Goal: Task Accomplishment & Management: Complete application form

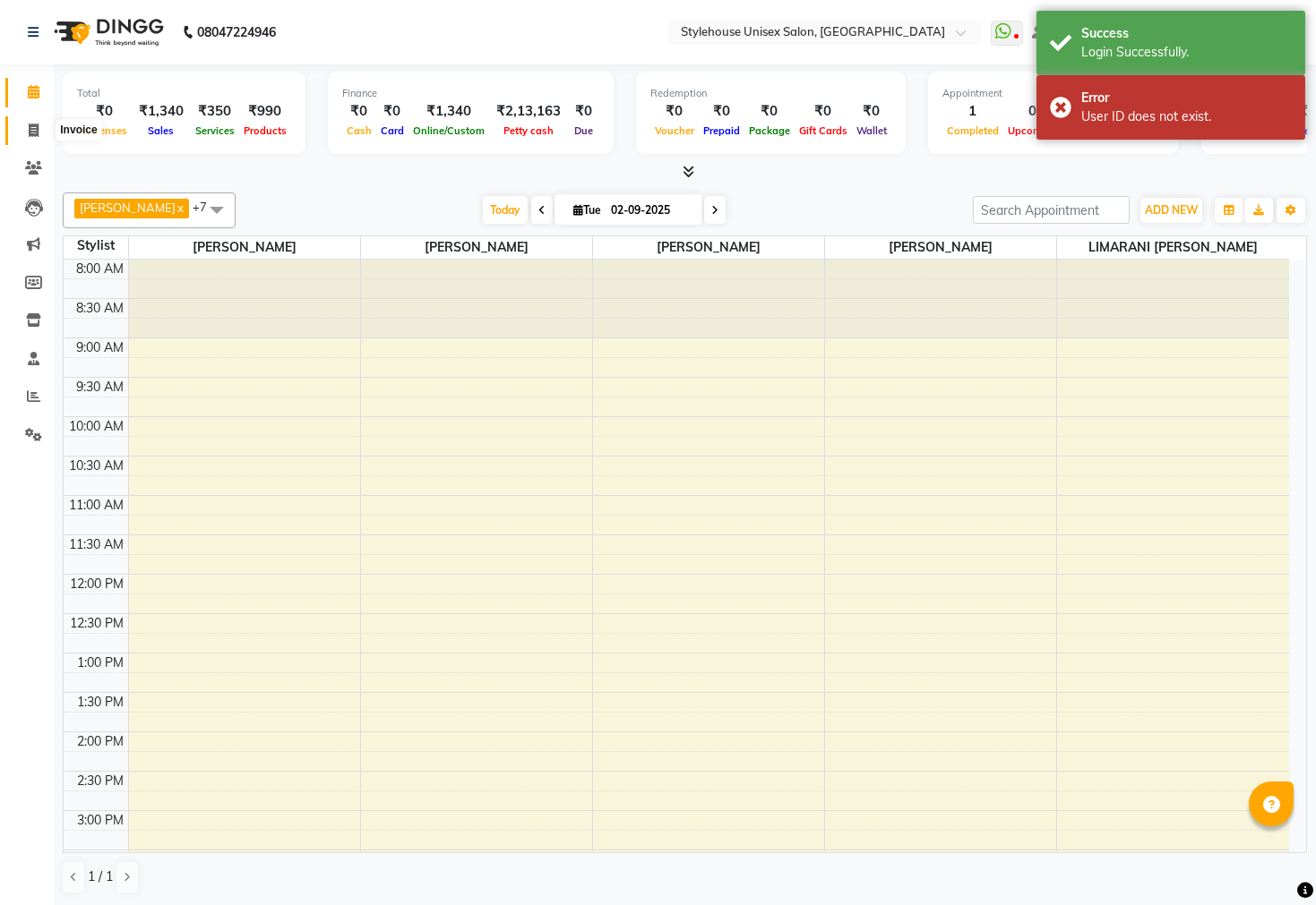
click at [30, 128] on icon at bounding box center [33, 130] width 10 height 14
select select "service"
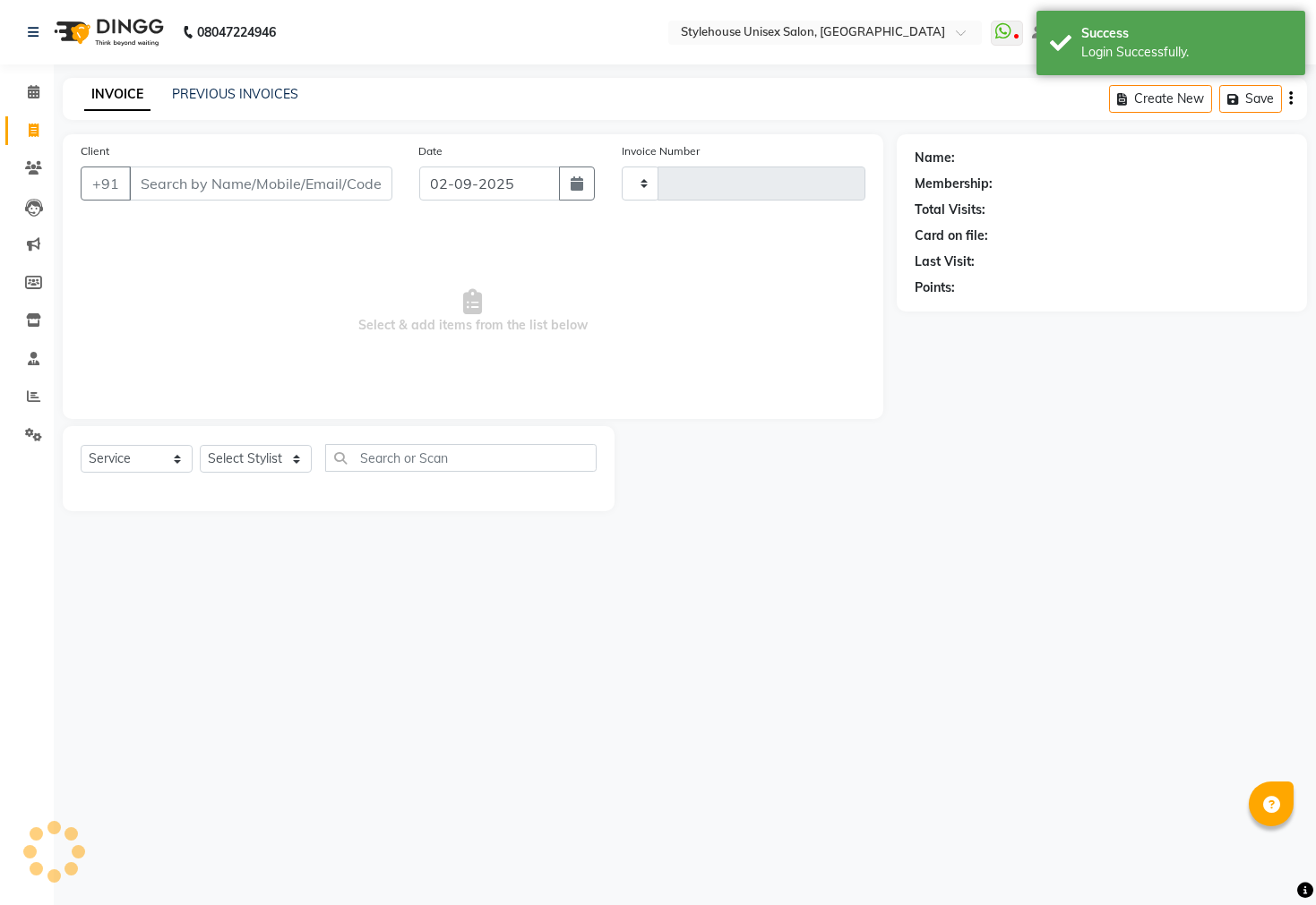
type input "1289"
select select "7906"
click at [206, 186] on input "Client" at bounding box center [260, 183] width 264 height 34
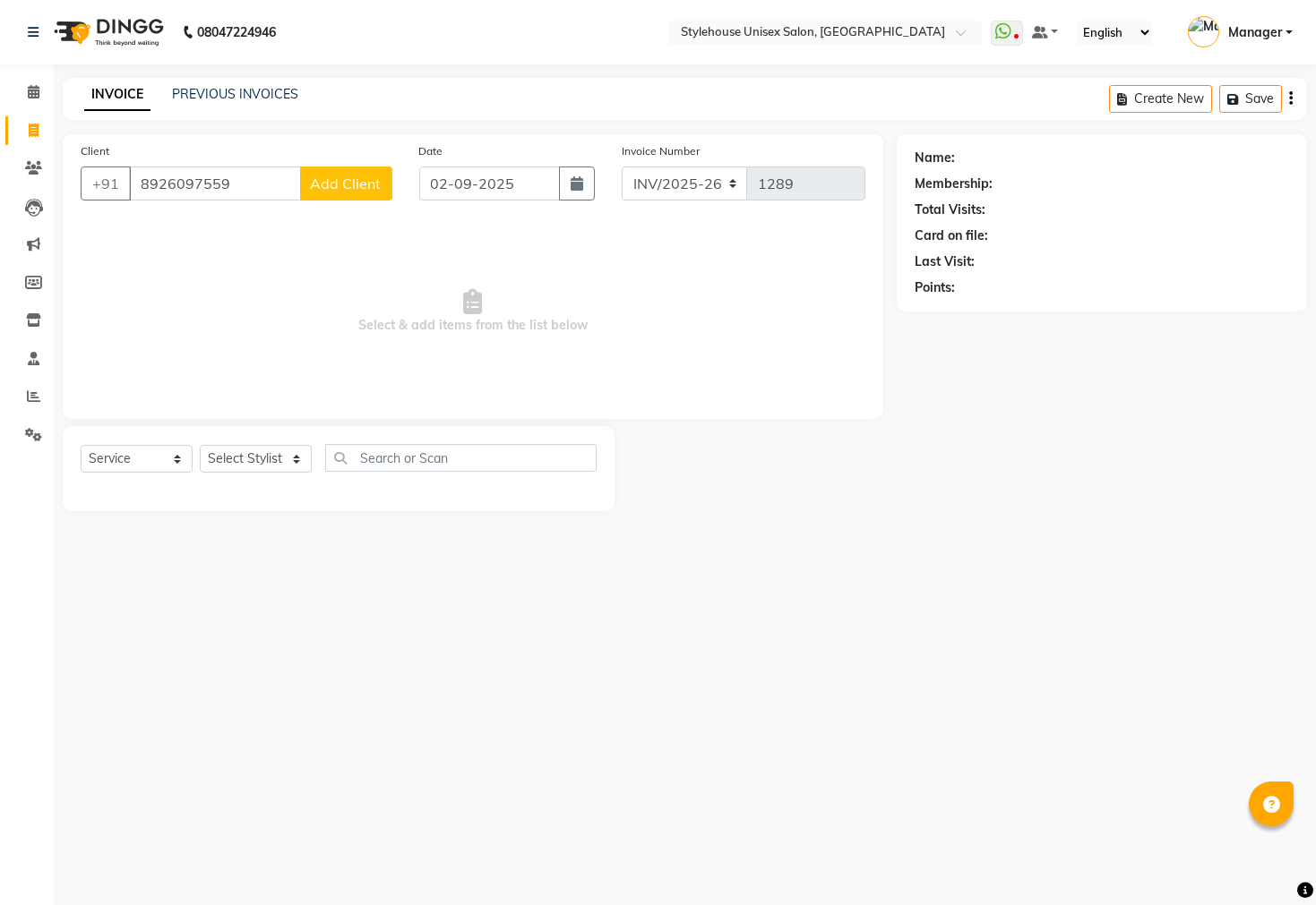
type input "8926097559"
click at [334, 188] on span "Add Client" at bounding box center [347, 183] width 71 height 18
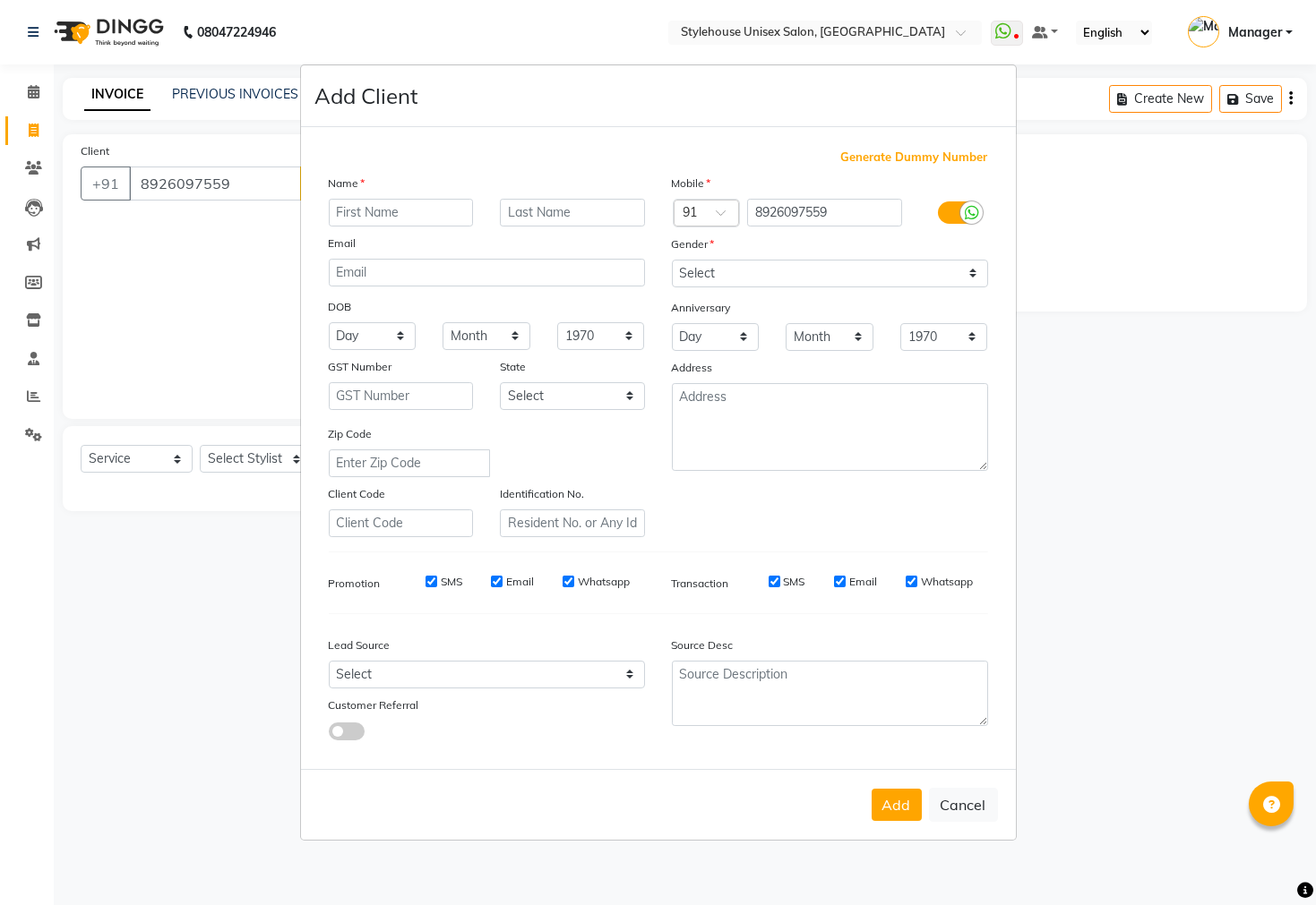
click at [378, 213] on input "text" at bounding box center [401, 213] width 145 height 27
type input "SUSILI"
click at [956, 265] on select "Select [DEMOGRAPHIC_DATA] [DEMOGRAPHIC_DATA] Other Prefer Not To Say" at bounding box center [830, 274] width 316 height 27
select select "[DEMOGRAPHIC_DATA]"
click at [672, 260] on select "Select [DEMOGRAPHIC_DATA] [DEMOGRAPHIC_DATA] Other Prefer Not To Say" at bounding box center [830, 274] width 316 height 27
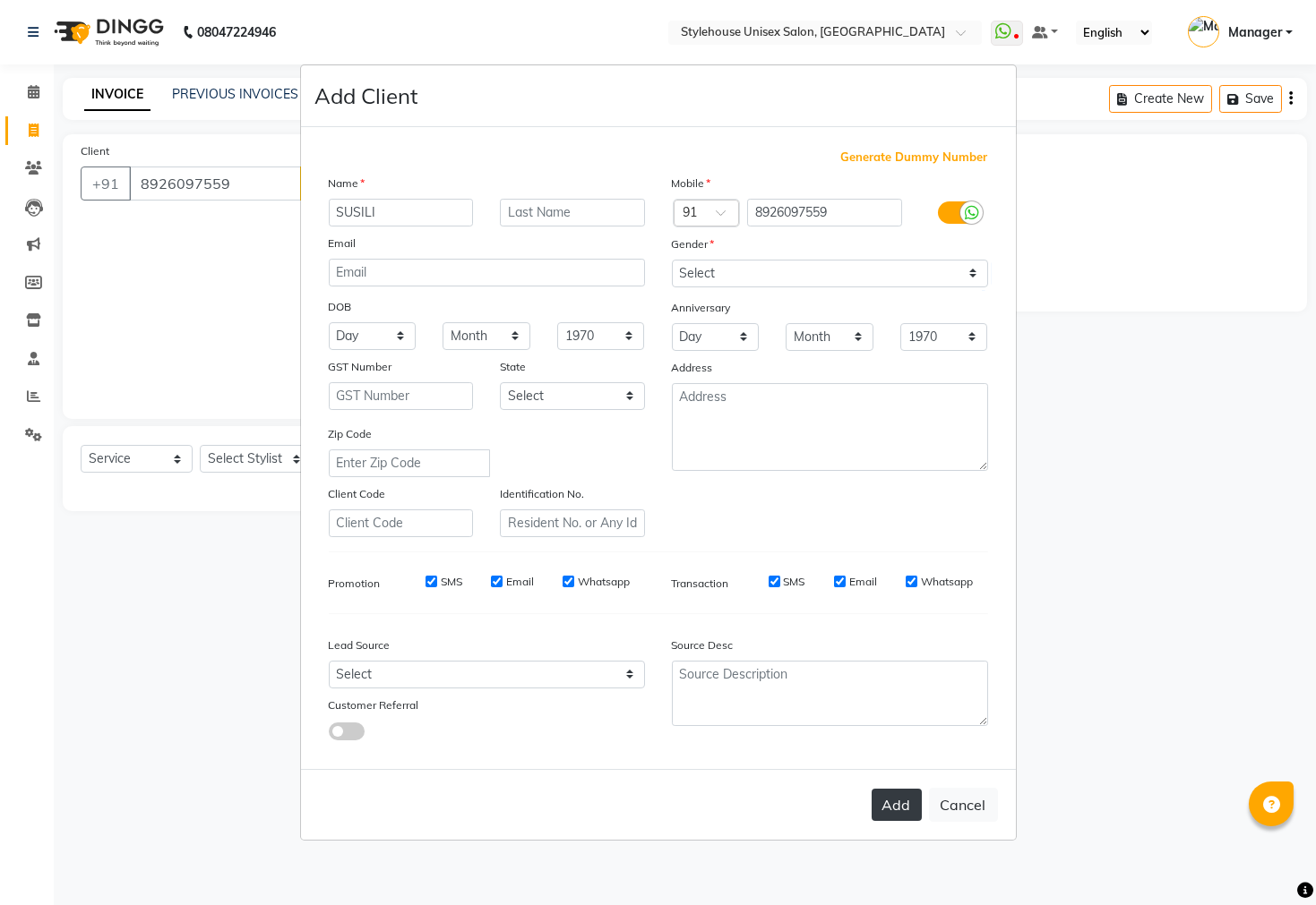
click at [893, 808] on button "Add" at bounding box center [896, 805] width 50 height 32
select select
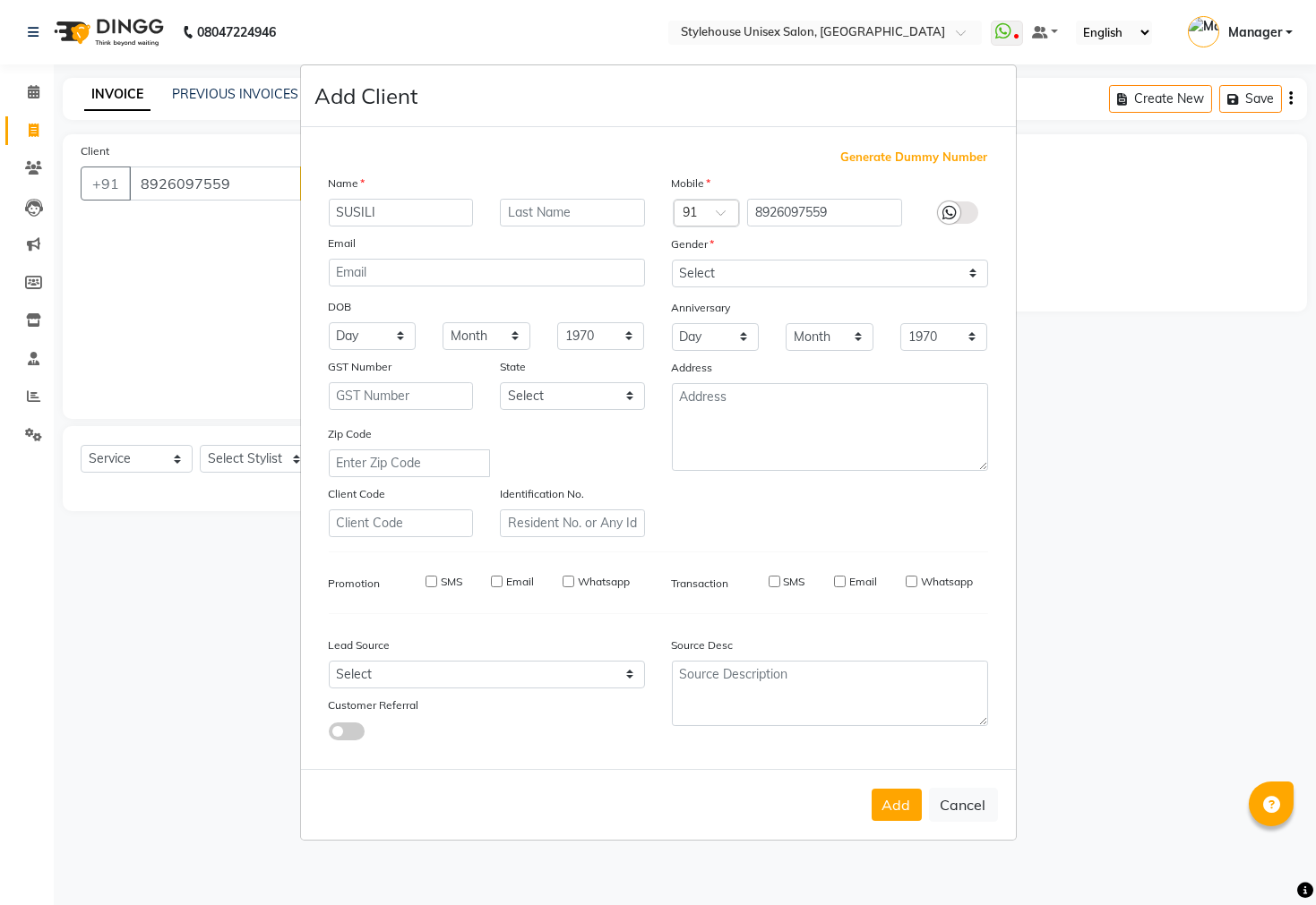
select select
checkbox input "false"
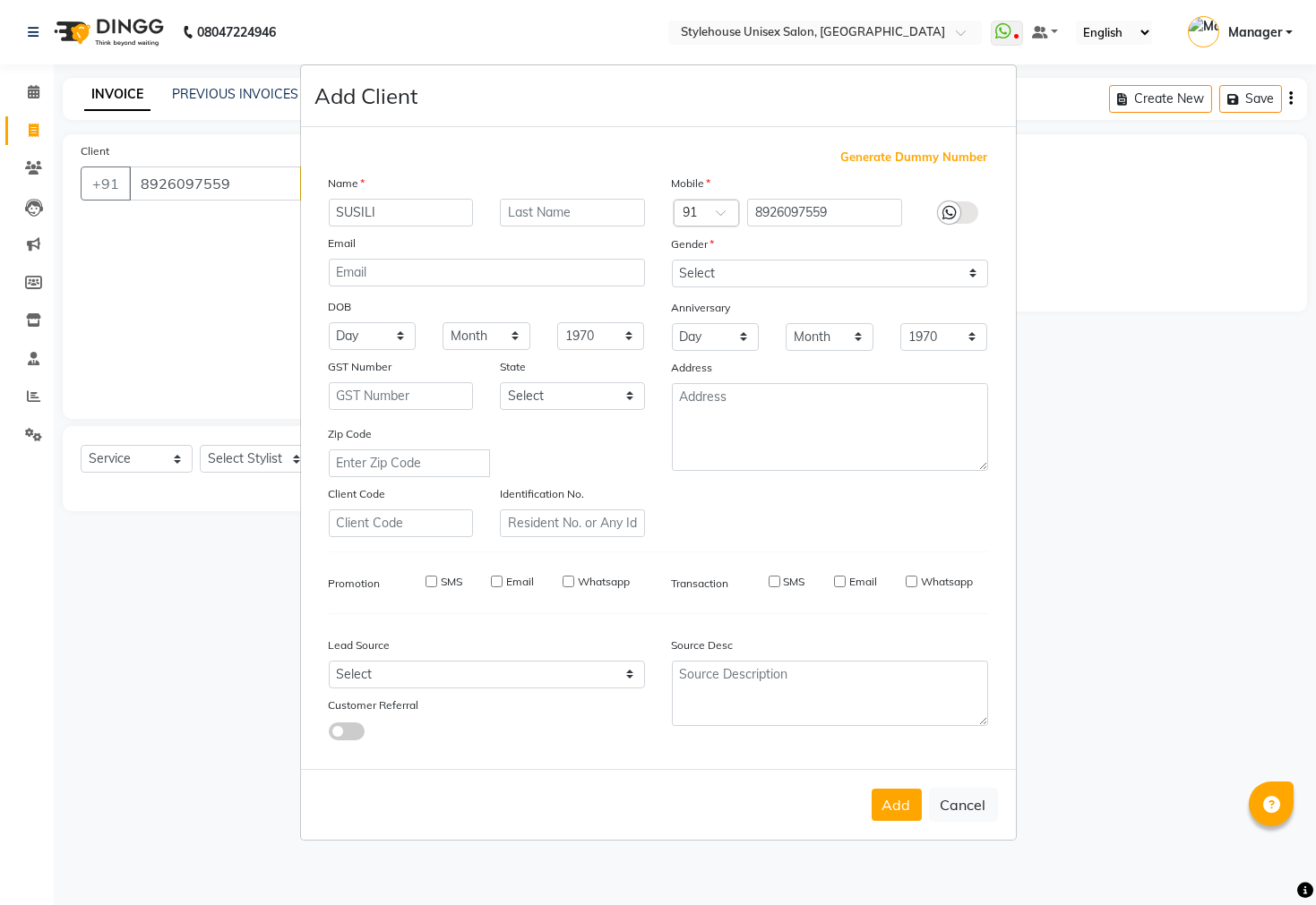
checkbox input "false"
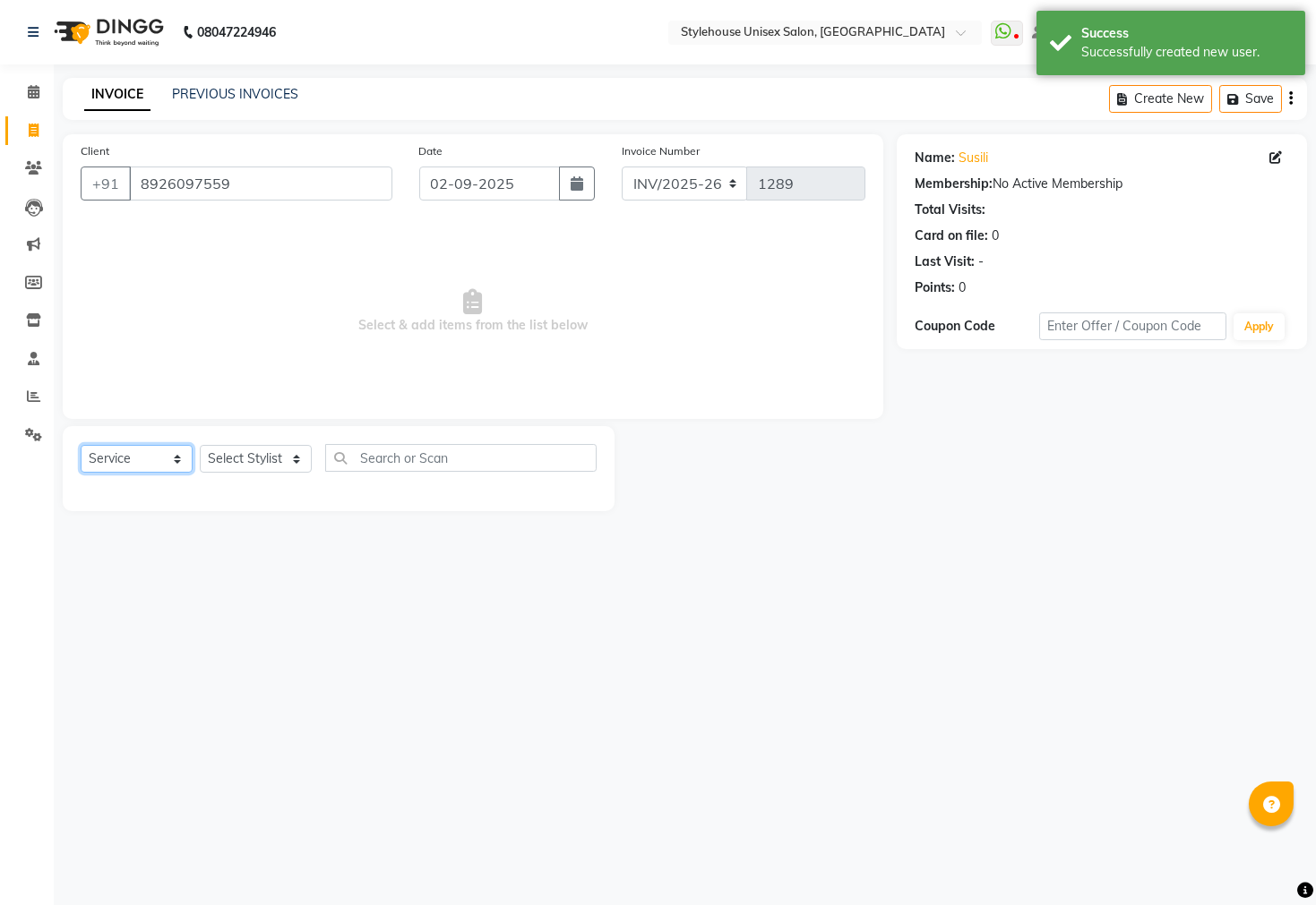
click at [135, 465] on select "Select Service Product Membership Package Voucher Prepaid Gift Card" at bounding box center [136, 459] width 112 height 27
select select "product"
click at [80, 446] on select "Select Service Product Membership Package Voucher Prepaid Gift Card" at bounding box center [136, 459] width 112 height 27
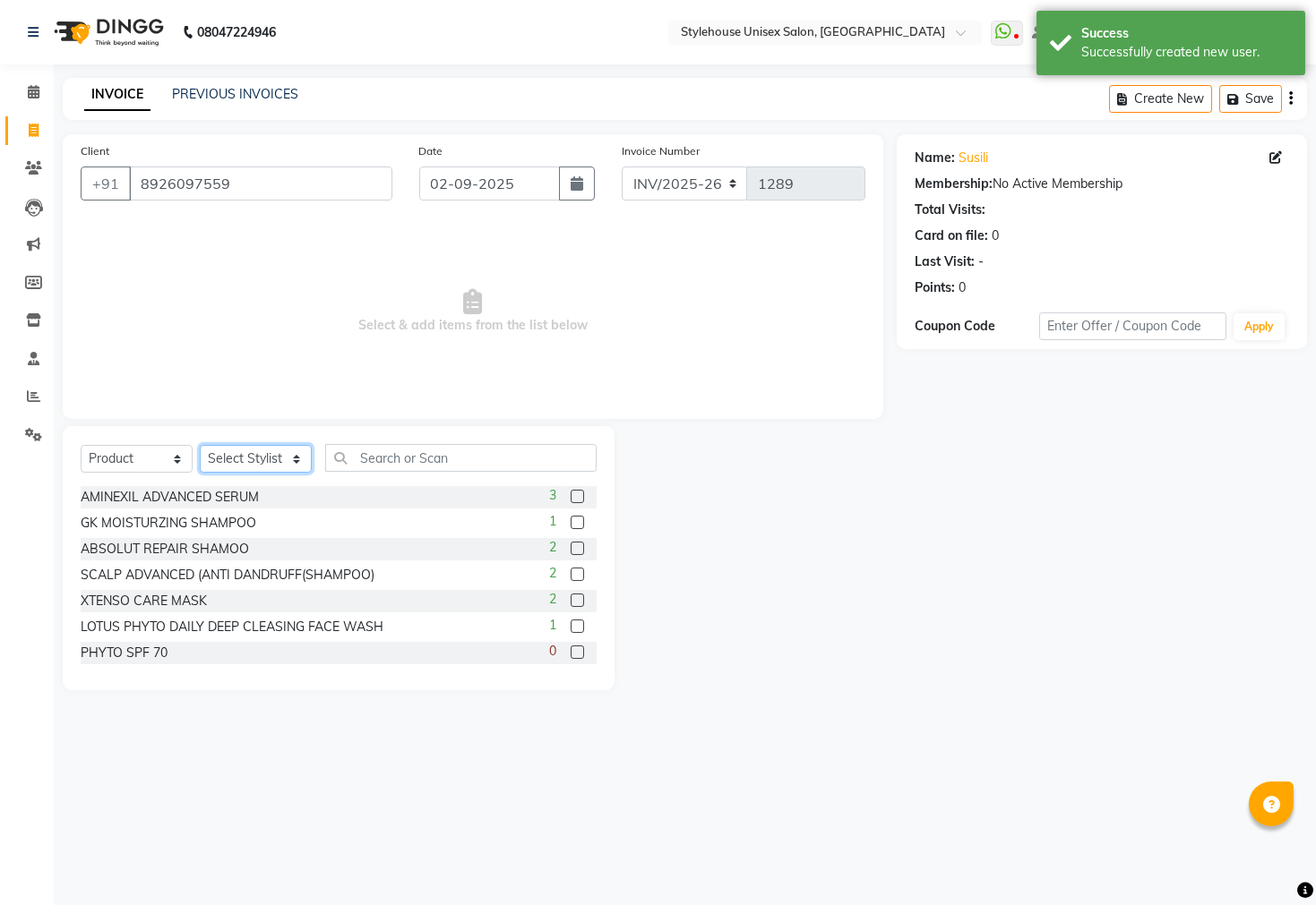
click at [265, 461] on select "Select Stylist Bharati [PERSON_NAME] [PERSON_NAME] [PERSON_NAME] LIPI [PERSON_N…" at bounding box center [256, 459] width 112 height 27
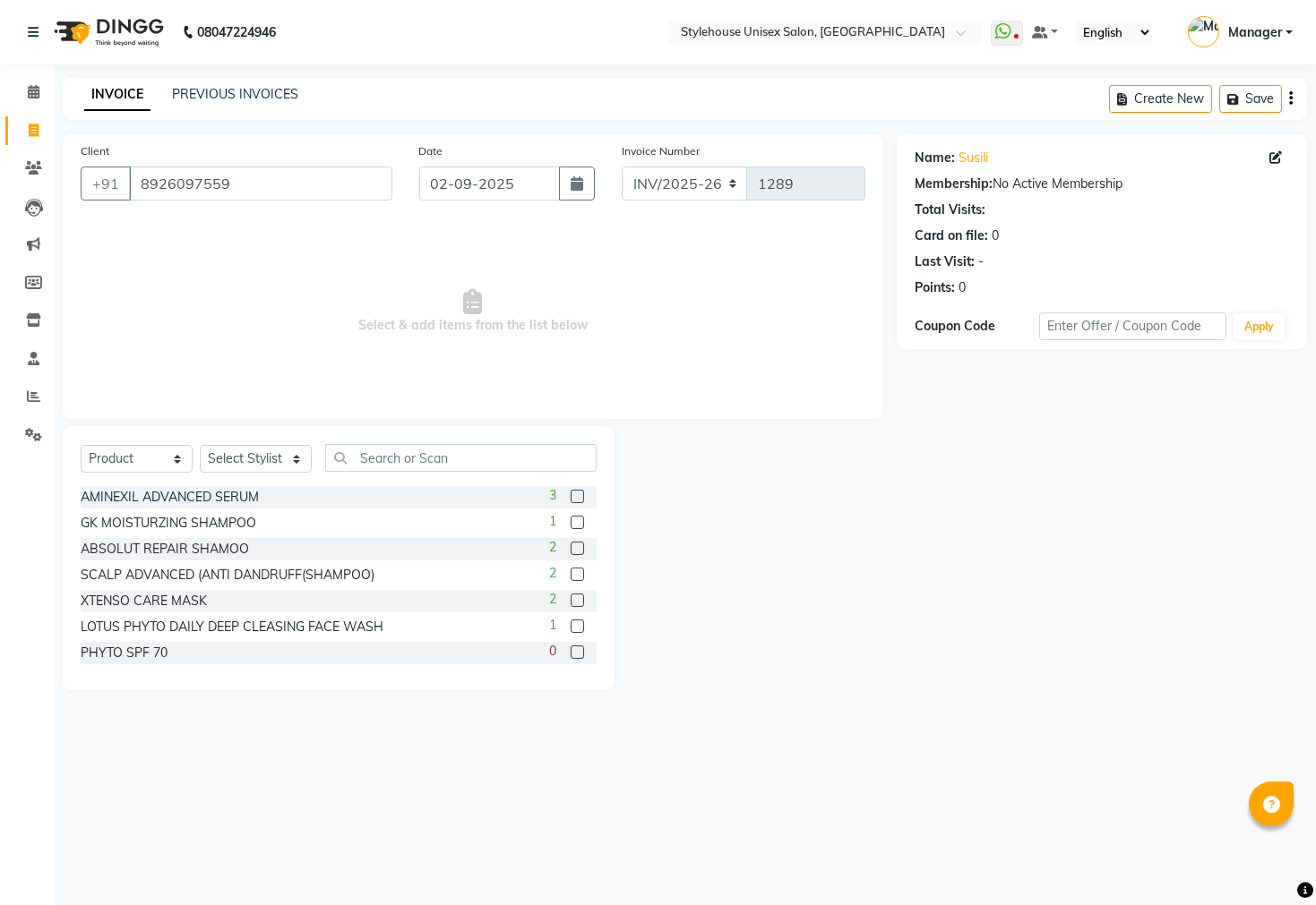
click at [183, 359] on span "Select & add items from the list below" at bounding box center [473, 311] width 785 height 179
click at [276, 461] on select "Select Stylist Bharati [PERSON_NAME] [PERSON_NAME] [PERSON_NAME] LIPI [PERSON_N…" at bounding box center [256, 459] width 112 height 27
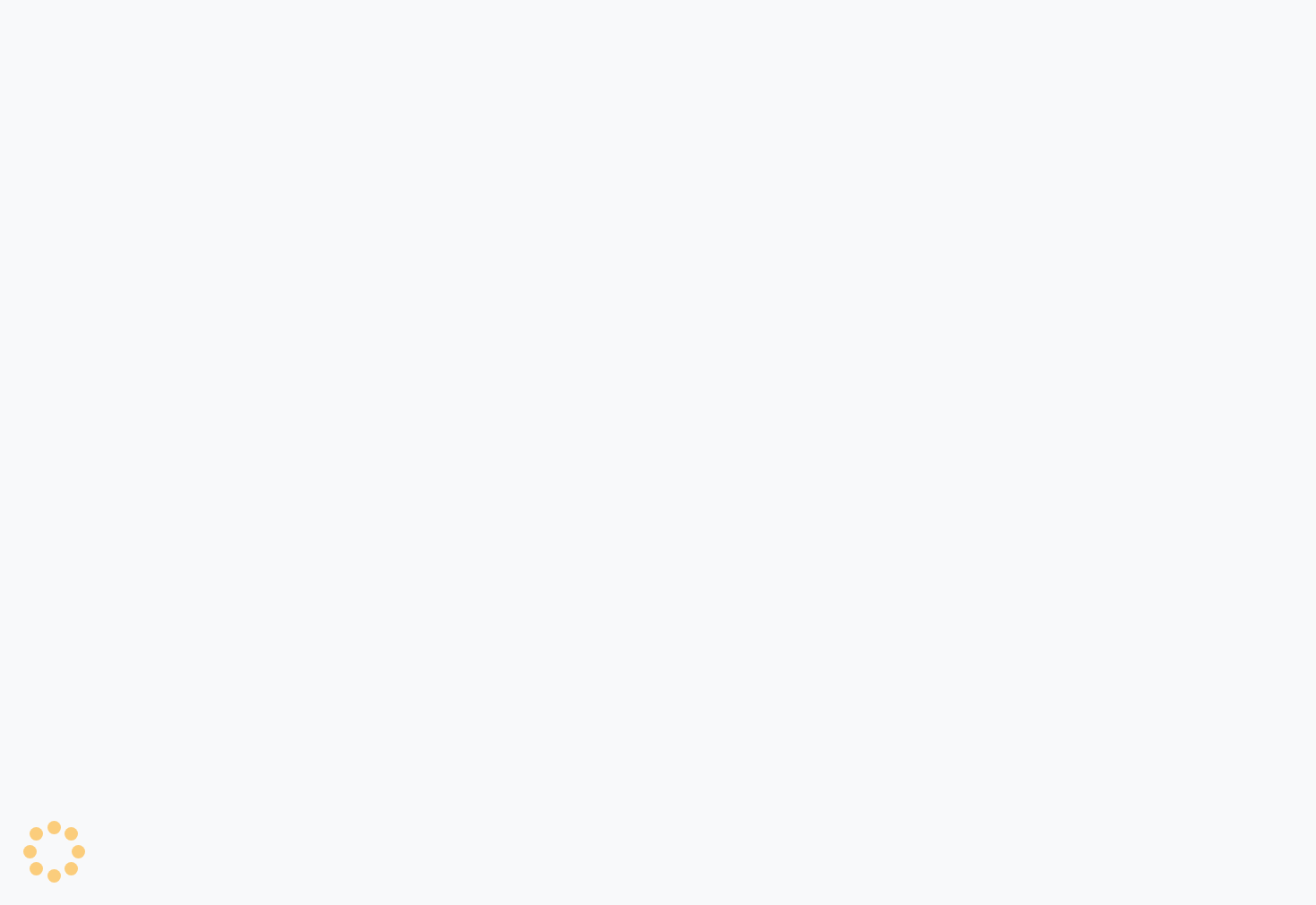
select select "service"
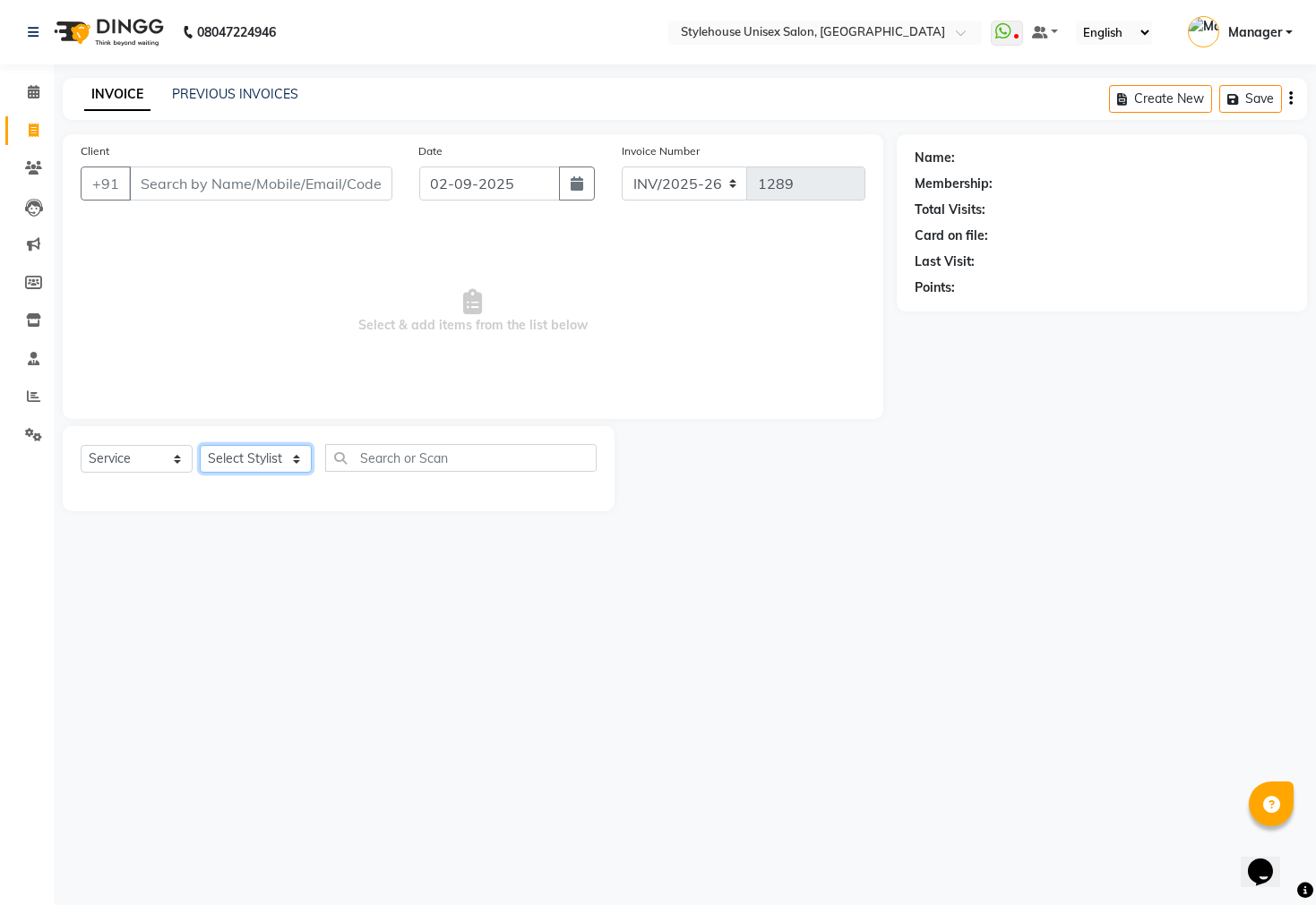
click at [238, 464] on select "Select Stylist ASISH MANTRI BIKASH BARIK LIMARANI SAMAL Manager Naz fareen NAZN…" at bounding box center [256, 459] width 112 height 27
select select "69918"
click at [200, 446] on select "Select Stylist ASISH MANTRI BIKASH BARIK LIMARANI SAMAL Manager Naz fareen NAZN…" at bounding box center [256, 459] width 112 height 27
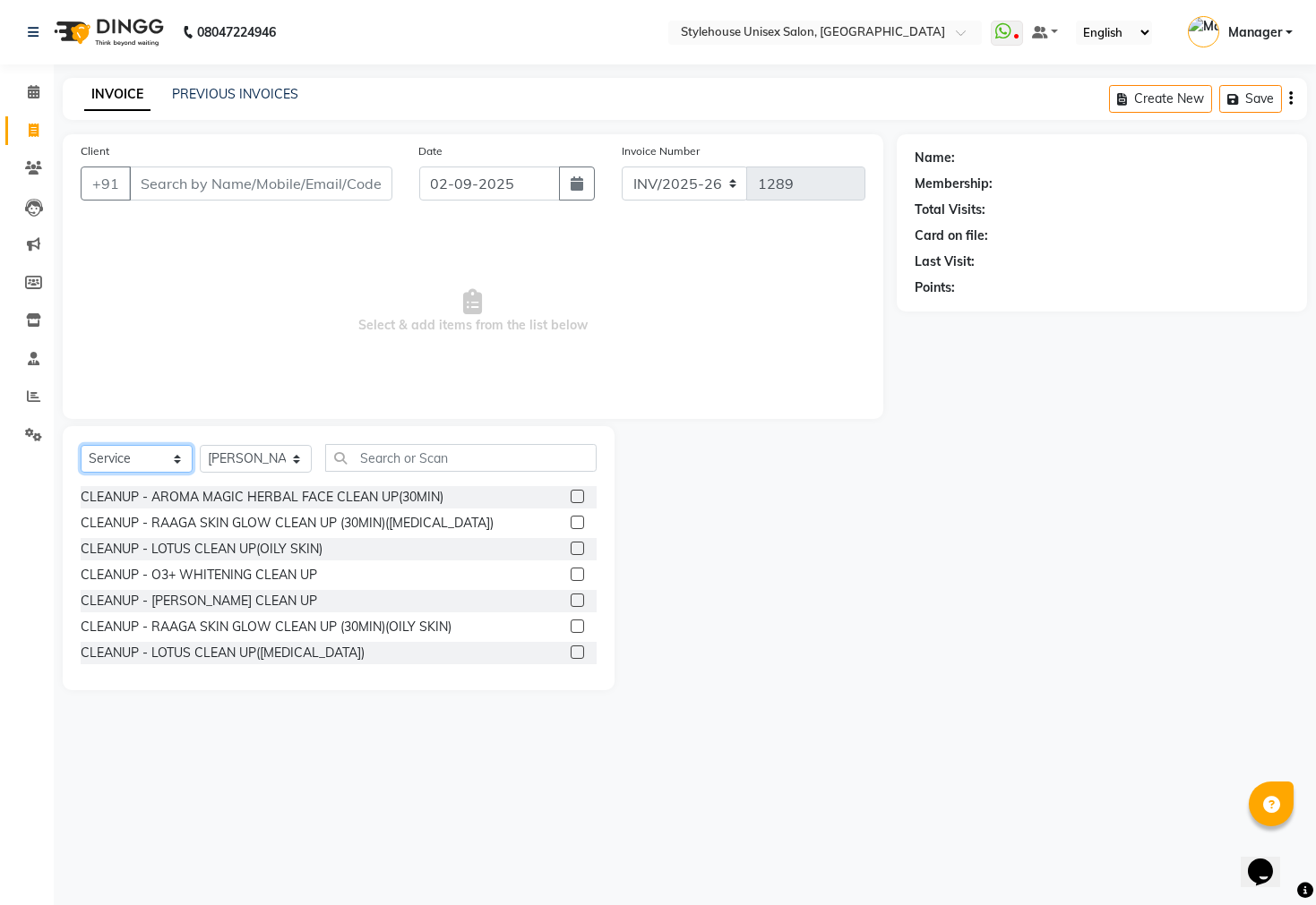
click at [156, 457] on select "Select Service Product Membership Package Voucher Prepaid Gift Card" at bounding box center [136, 459] width 112 height 27
select select "product"
click at [80, 446] on select "Select Service Product Membership Package Voucher Prepaid Gift Card" at bounding box center [136, 459] width 112 height 27
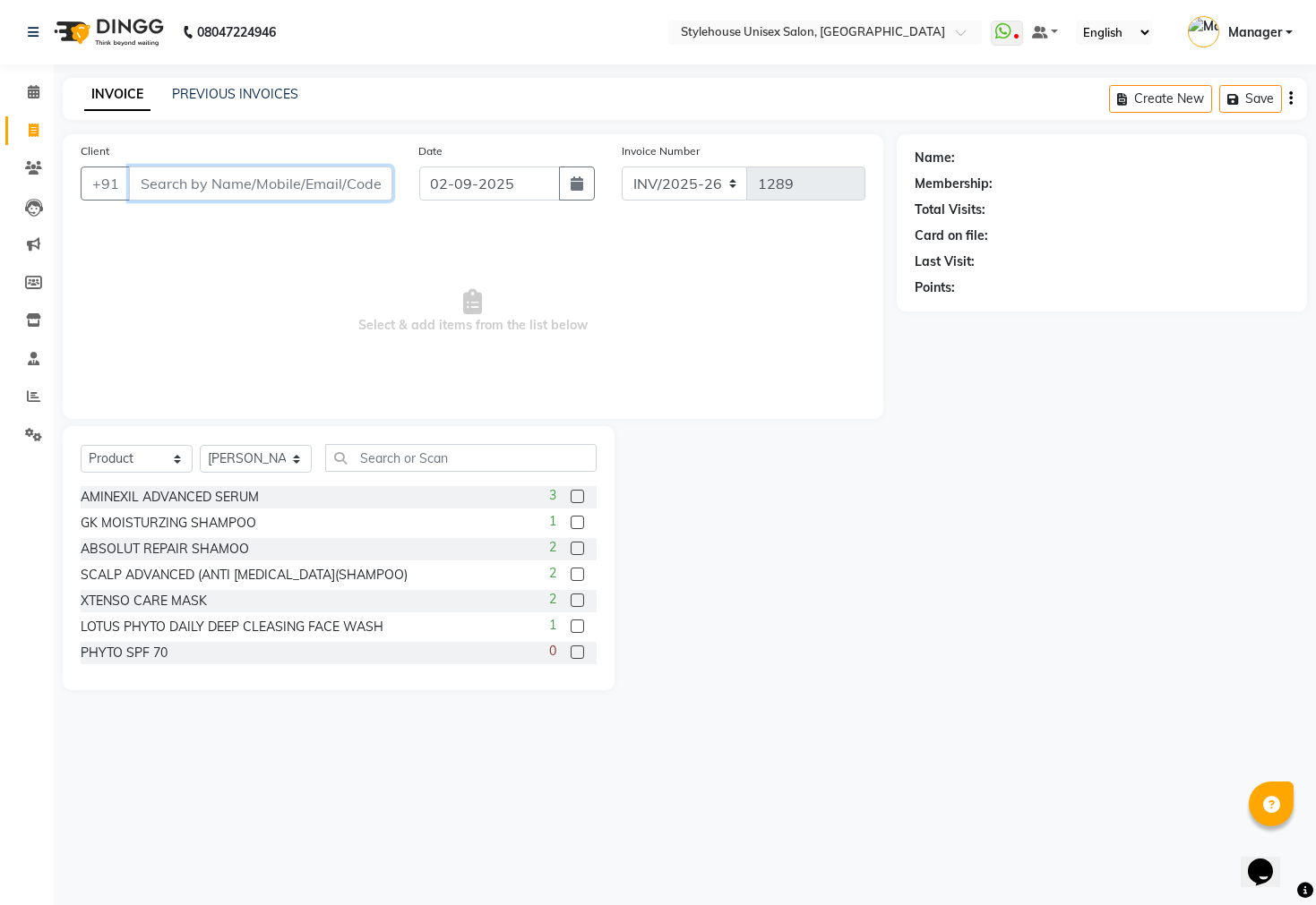
click at [178, 191] on input "Client" at bounding box center [260, 183] width 264 height 34
type input "8"
click at [235, 224] on span "89260" at bounding box center [224, 225] width 45 height 18
type input "8926097559"
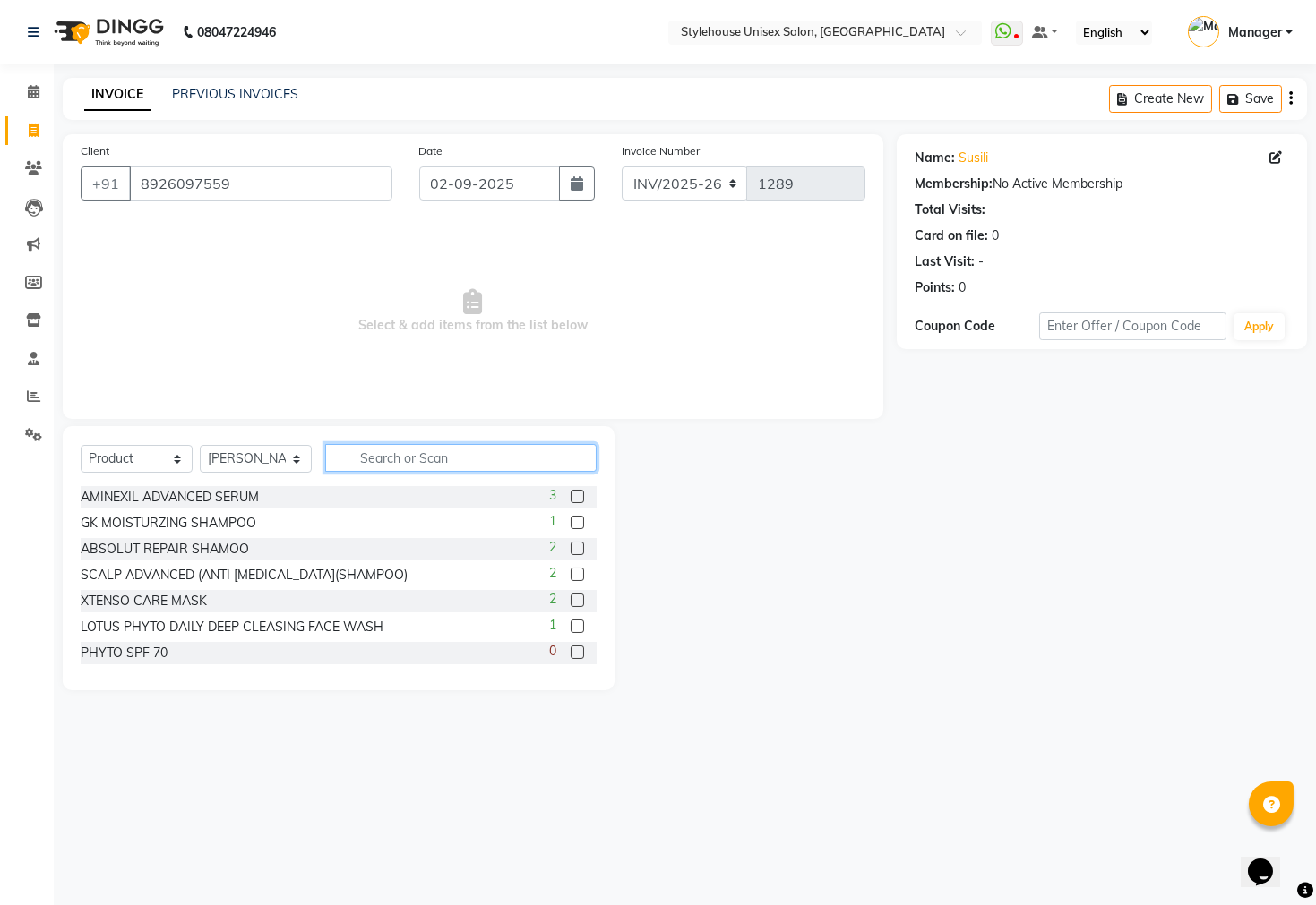
click at [434, 462] on input "text" at bounding box center [460, 458] width 271 height 27
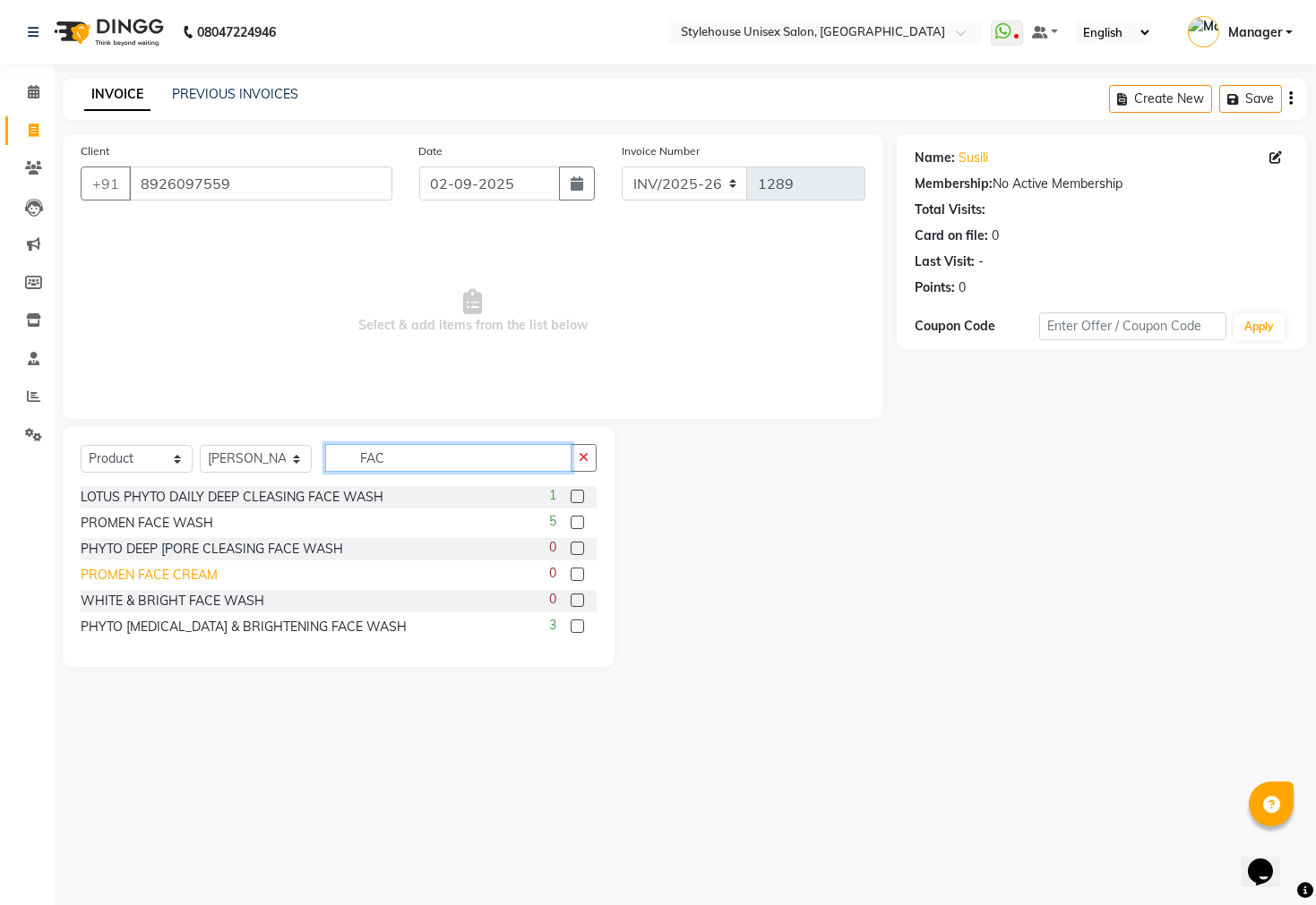
type input "FAC"
click at [149, 581] on div "PROMEN FACE CREAM" at bounding box center [149, 575] width 137 height 19
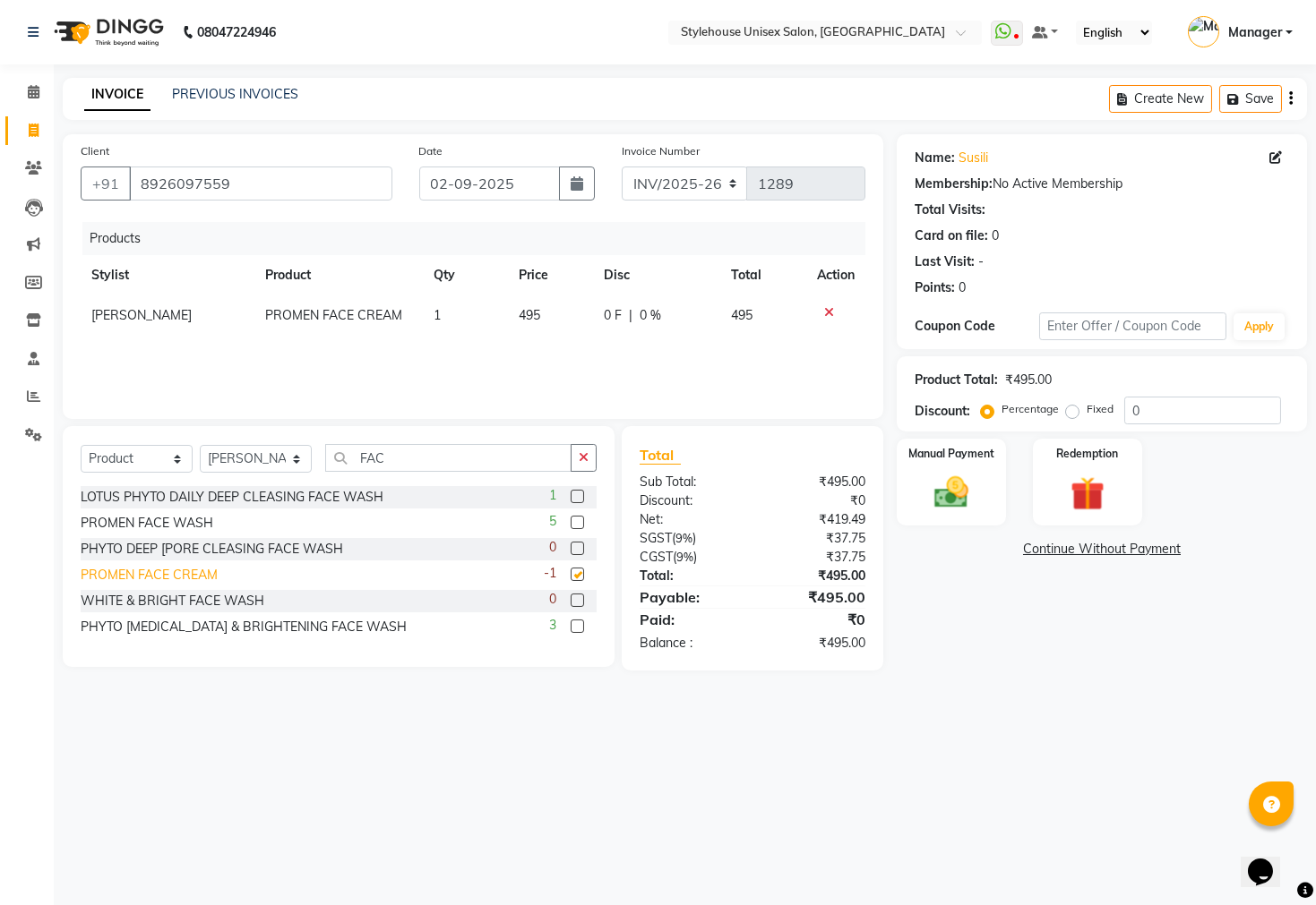
checkbox input "false"
click at [403, 461] on input "FAC" at bounding box center [448, 458] width 246 height 27
type input "F"
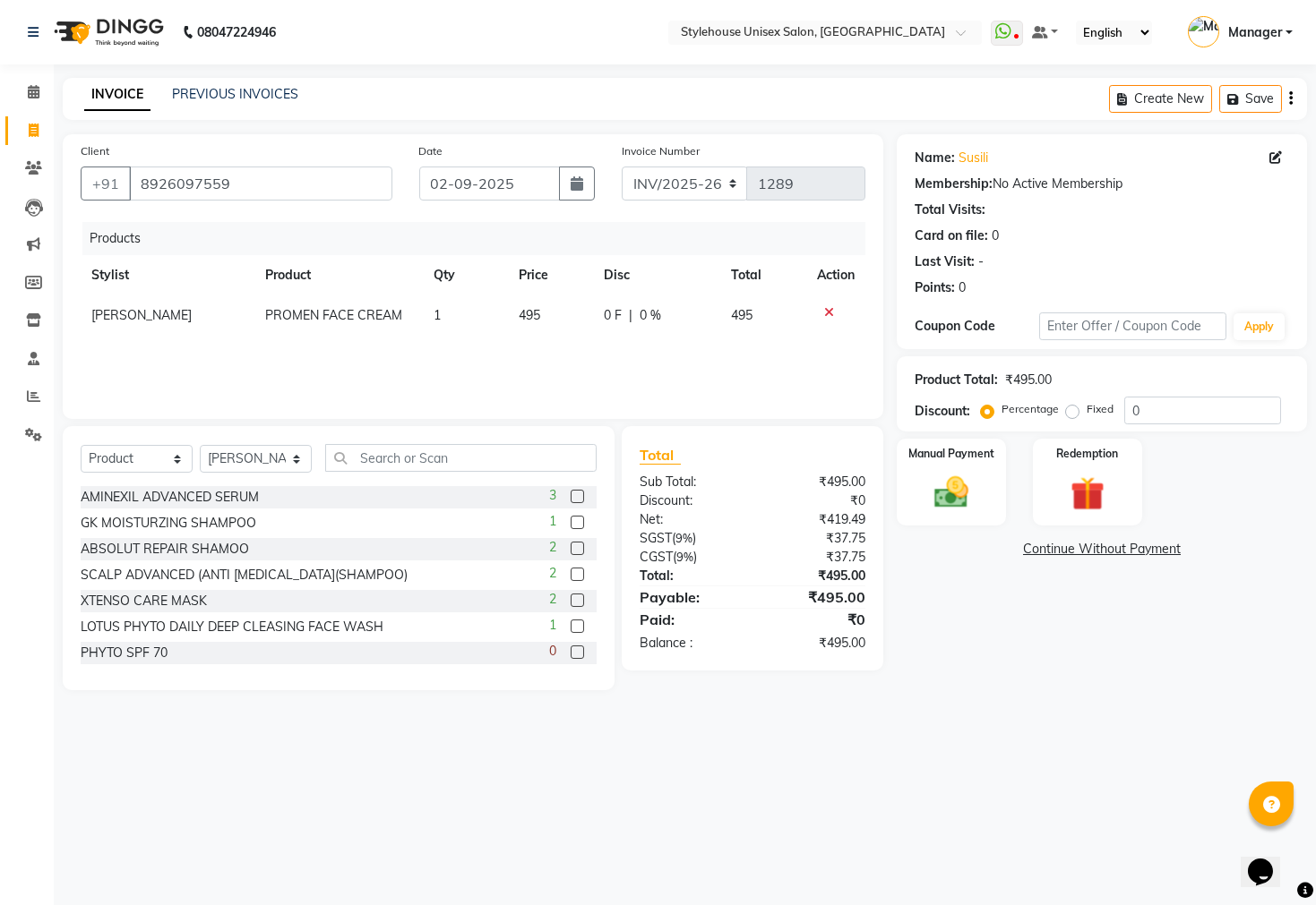
click at [538, 311] on span "495" at bounding box center [529, 316] width 22 height 16
select select "69918"
click at [527, 316] on input "495" at bounding box center [519, 320] width 60 height 27
type input "445"
click at [859, 797] on div "08047224946 Select Location × Stylehouse Unisex Salon, Bhubneshwar WhatsApp Sta…" at bounding box center [658, 452] width 1316 height 905
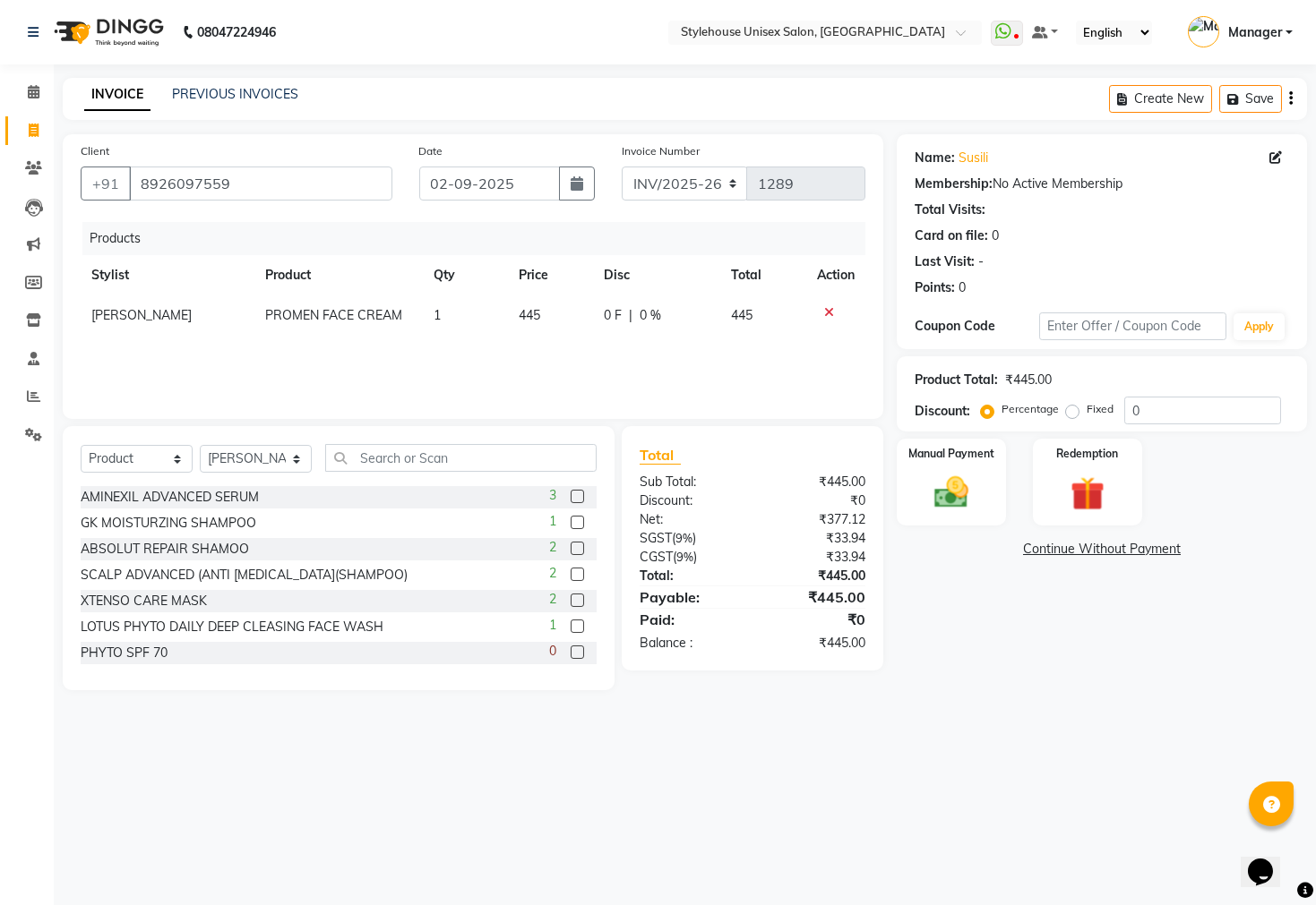
click at [1279, 162] on icon at bounding box center [1276, 158] width 13 height 13
select select "[DEMOGRAPHIC_DATA]"
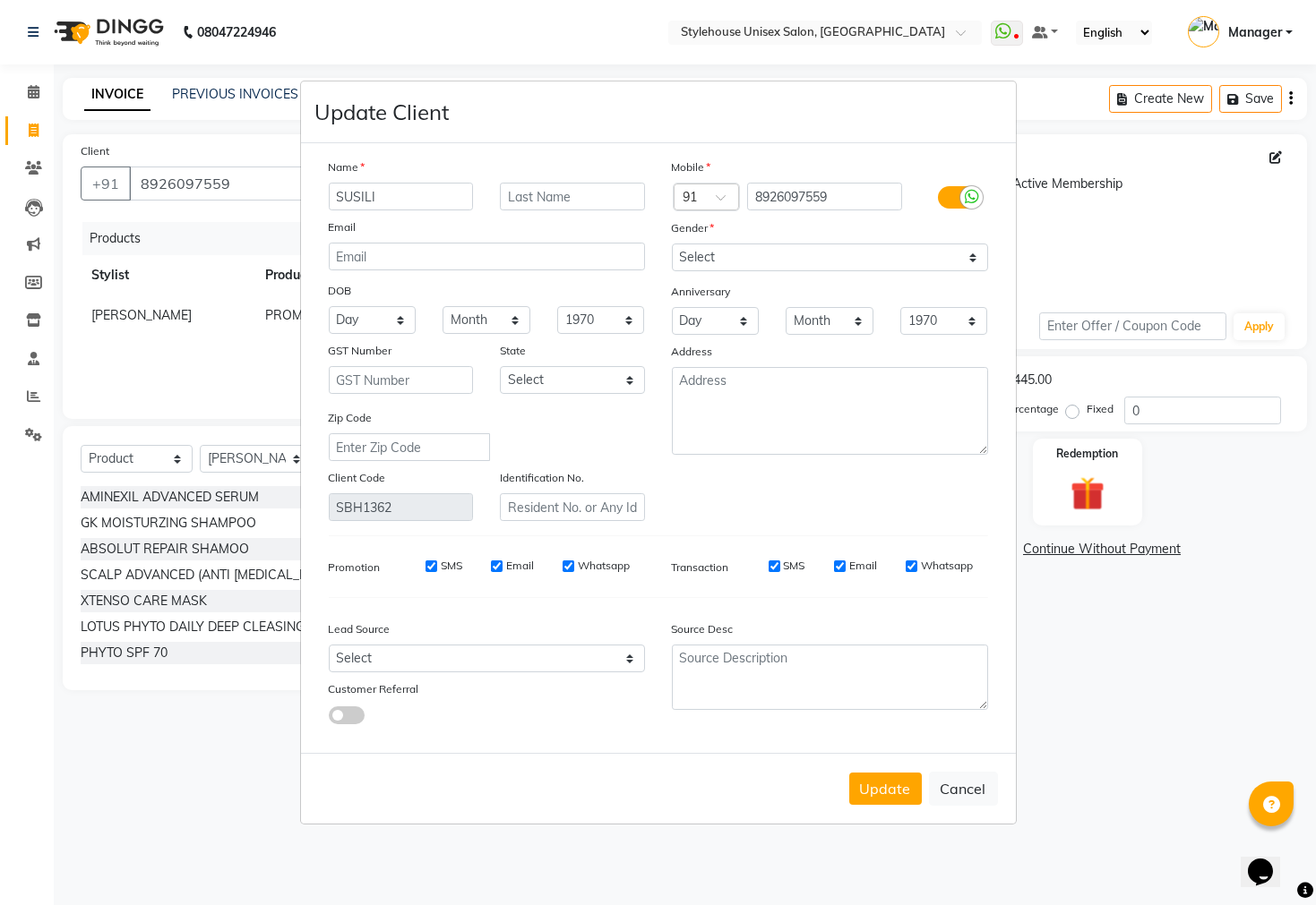
click at [407, 193] on input "SUSILI" at bounding box center [401, 196] width 145 height 27
type input "SUNIL"
click at [891, 797] on button "Update" at bounding box center [884, 788] width 72 height 32
select select
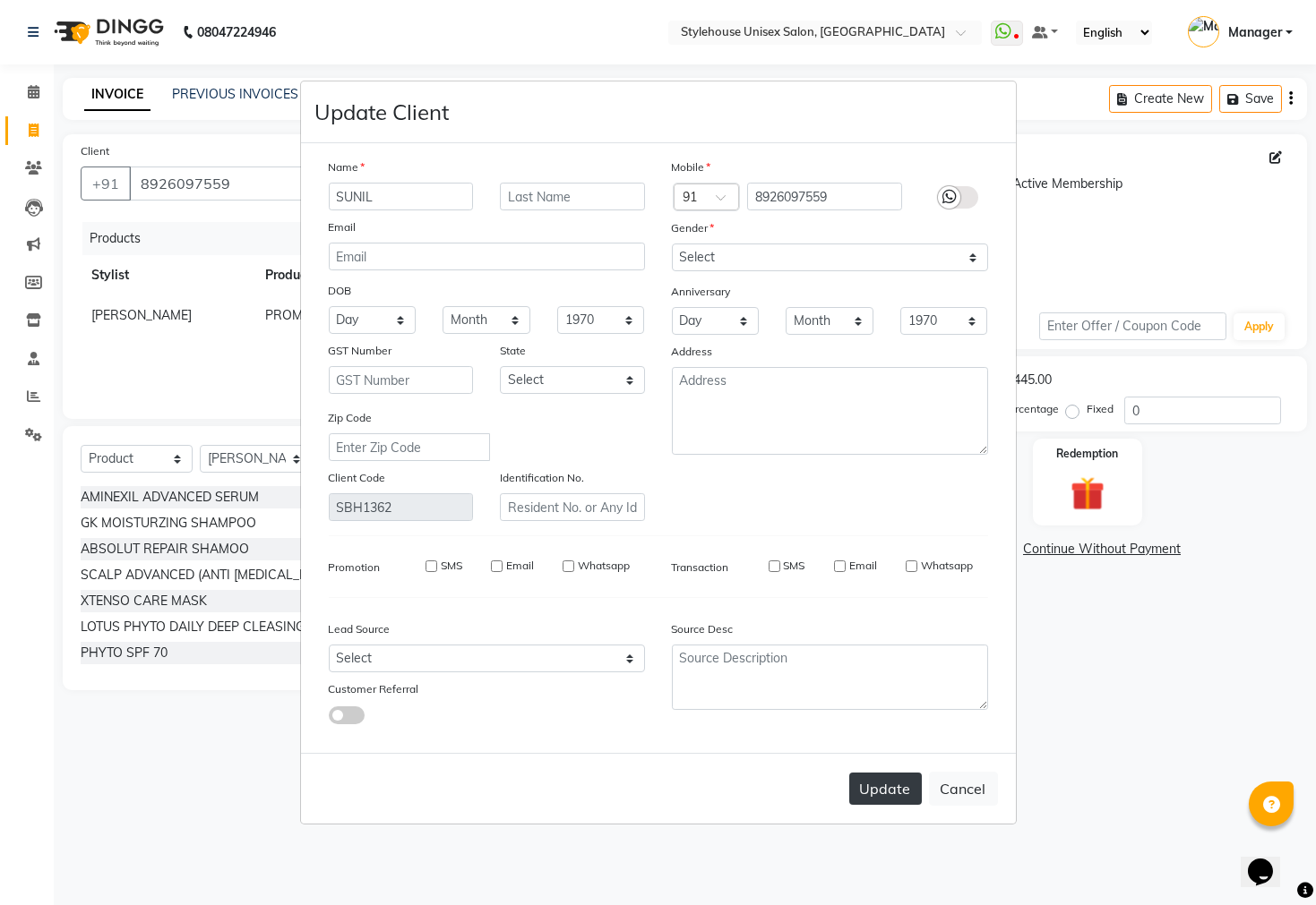
select select
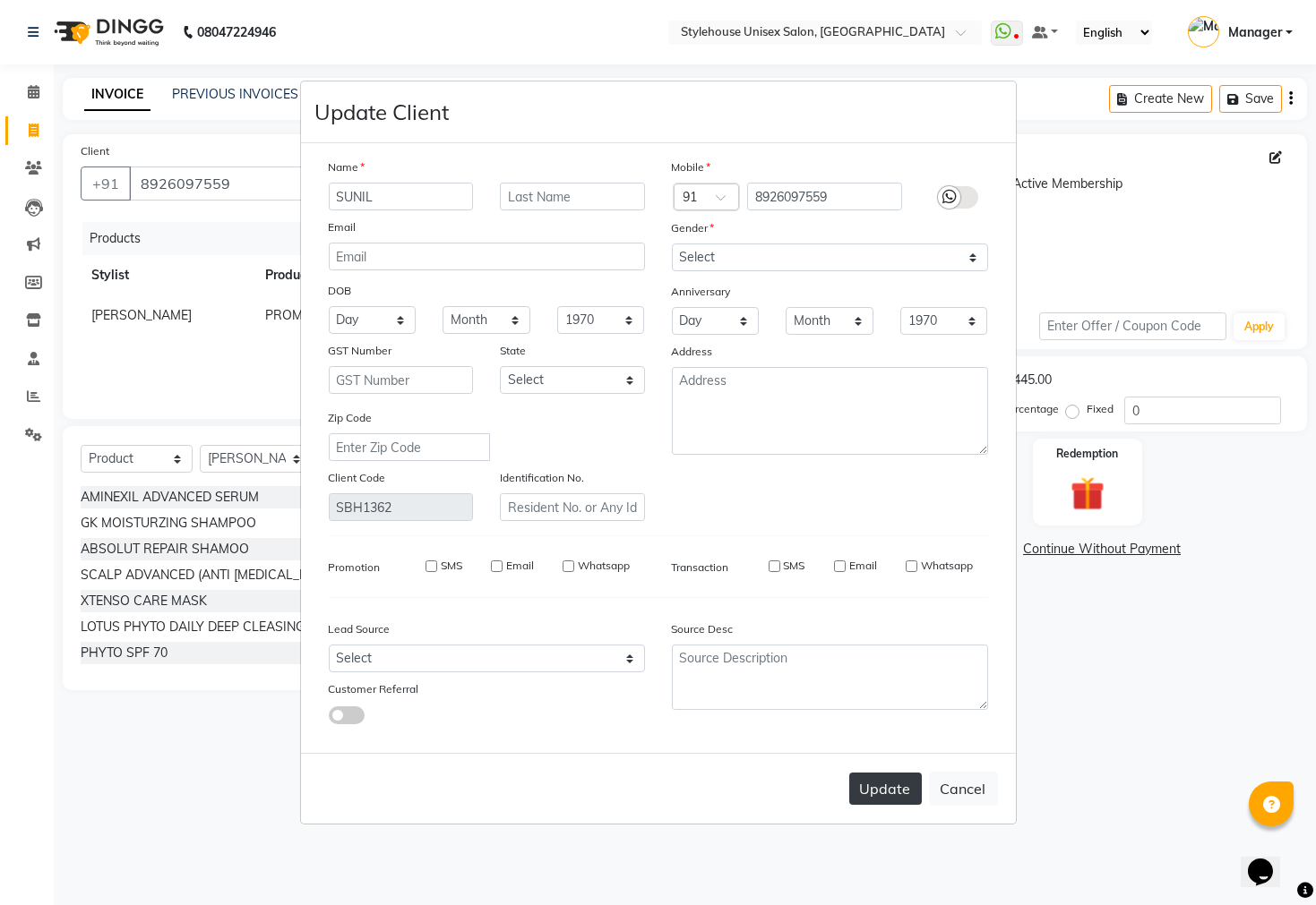
checkbox input "false"
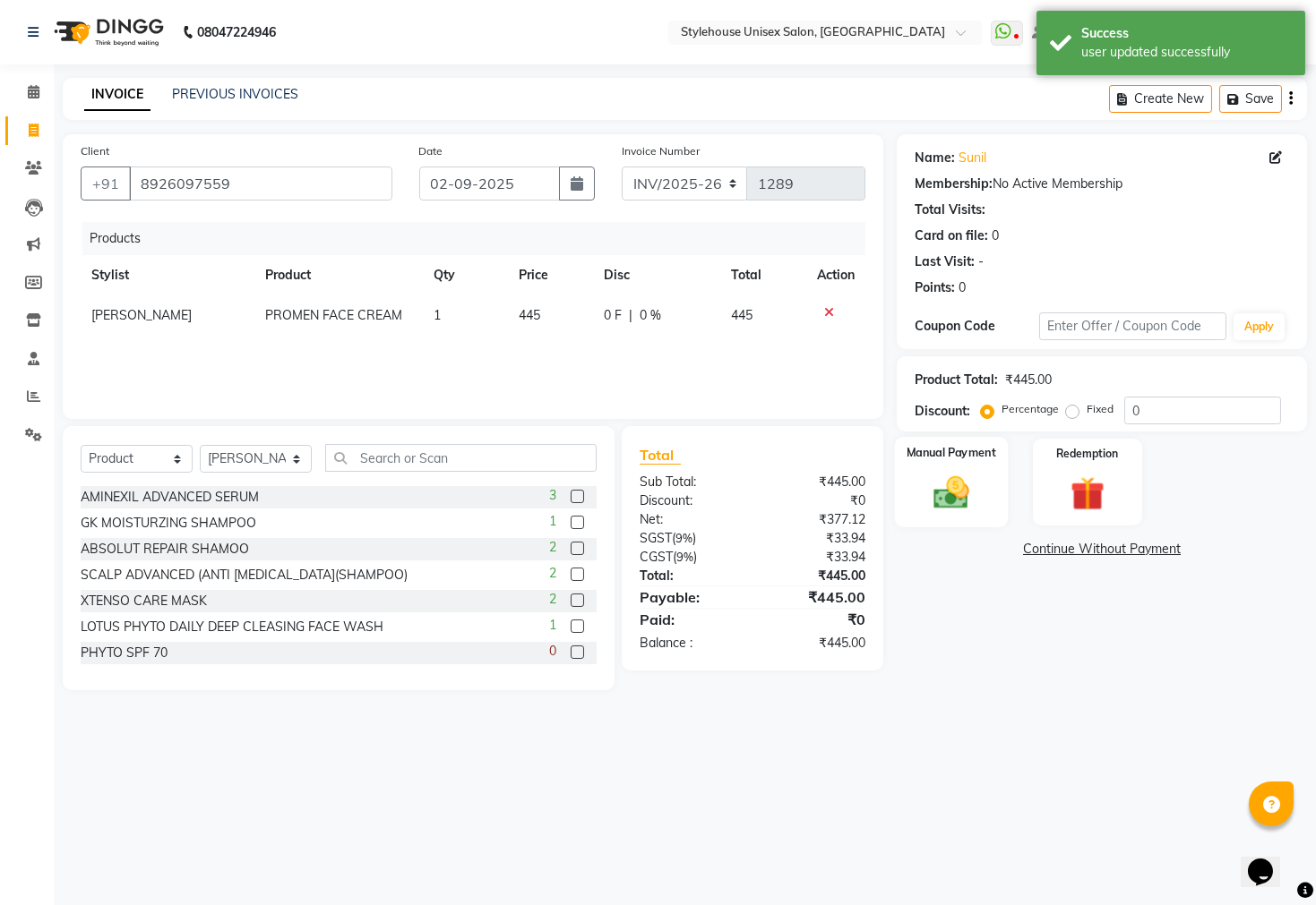
click at [947, 494] on img at bounding box center [951, 493] width 57 height 40
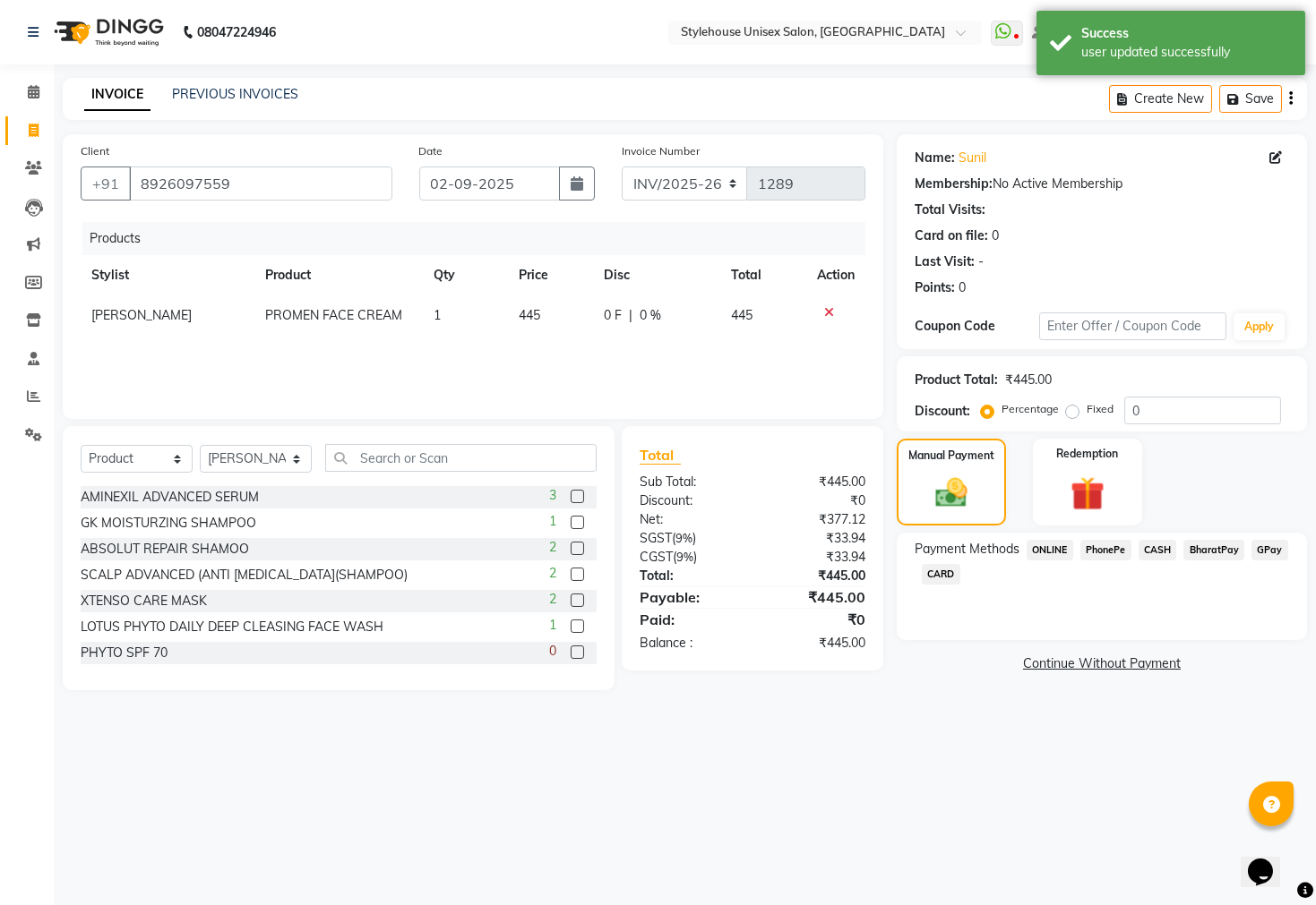
click at [1166, 560] on span "CASH" at bounding box center [1157, 550] width 38 height 21
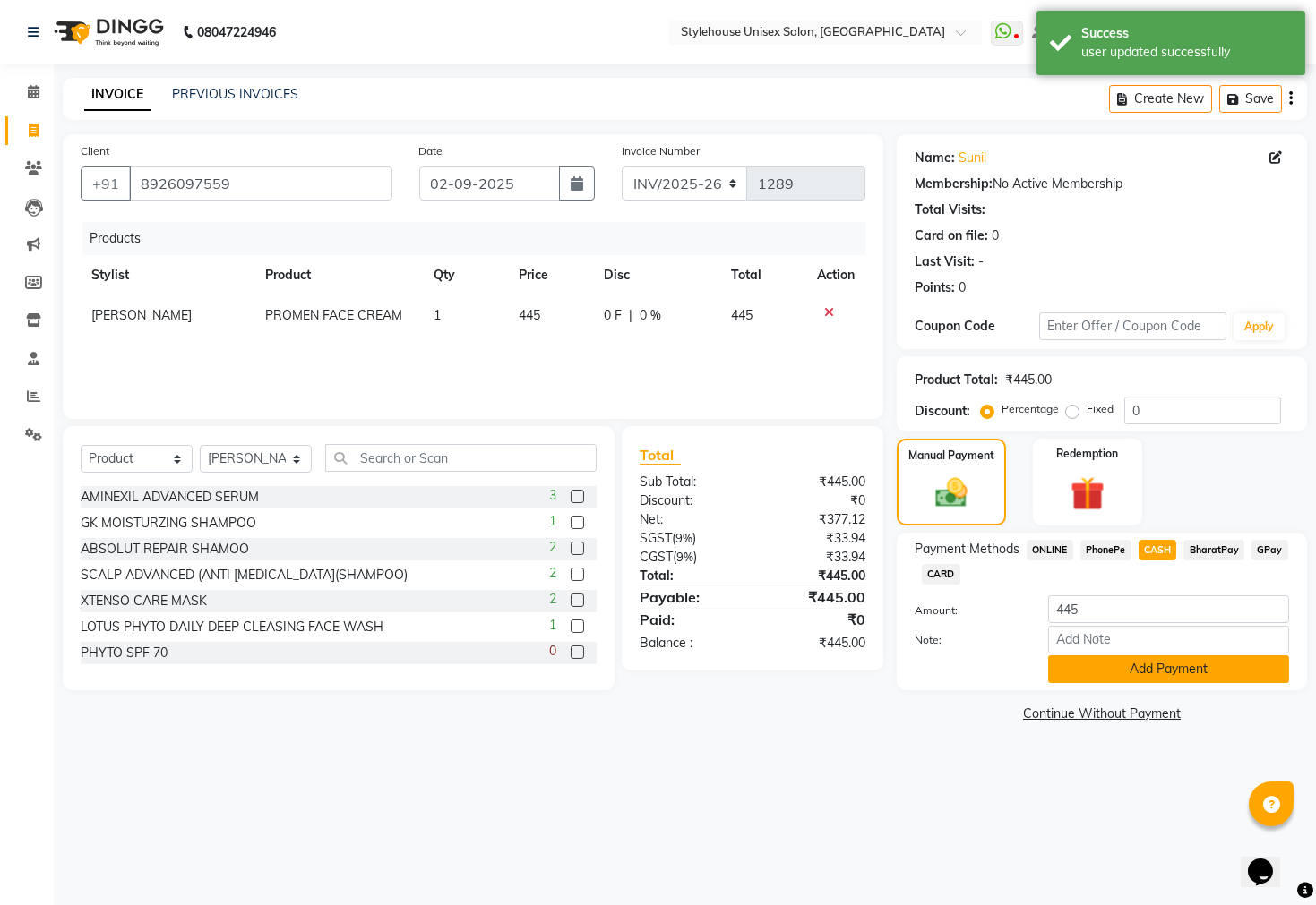
click at [1123, 683] on button "Add Payment" at bounding box center [1168, 669] width 241 height 27
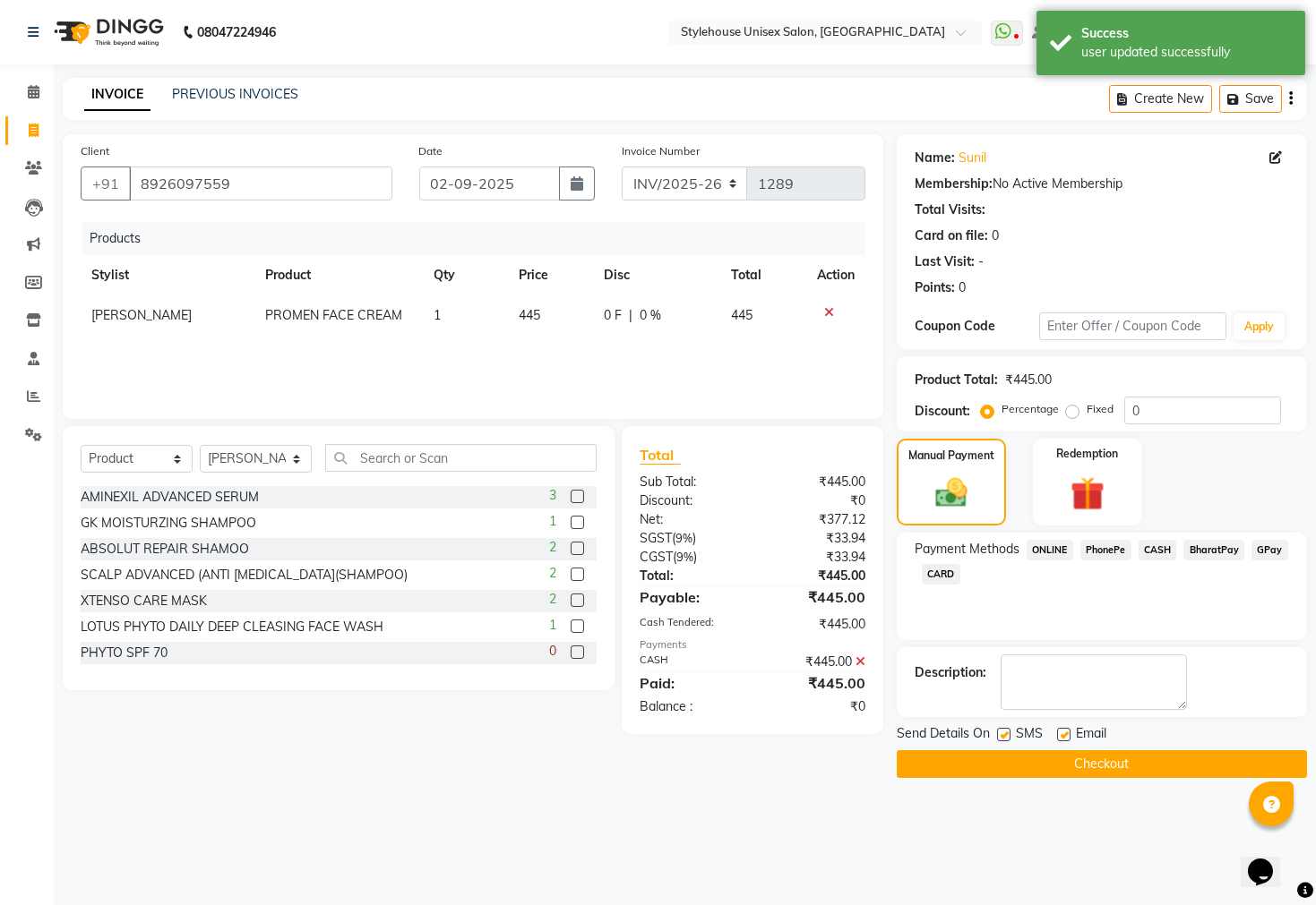
click at [1096, 778] on button "Checkout" at bounding box center [1102, 764] width 411 height 27
